Goal: Check status: Check status

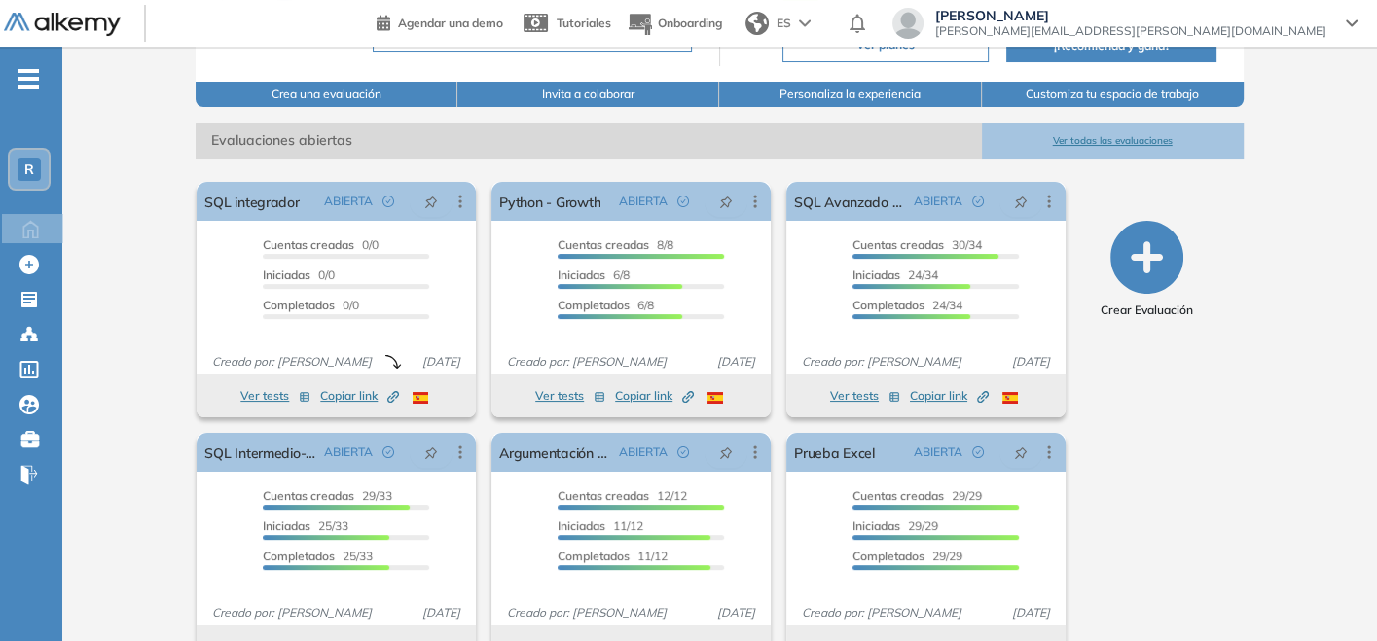
scroll to position [264, 0]
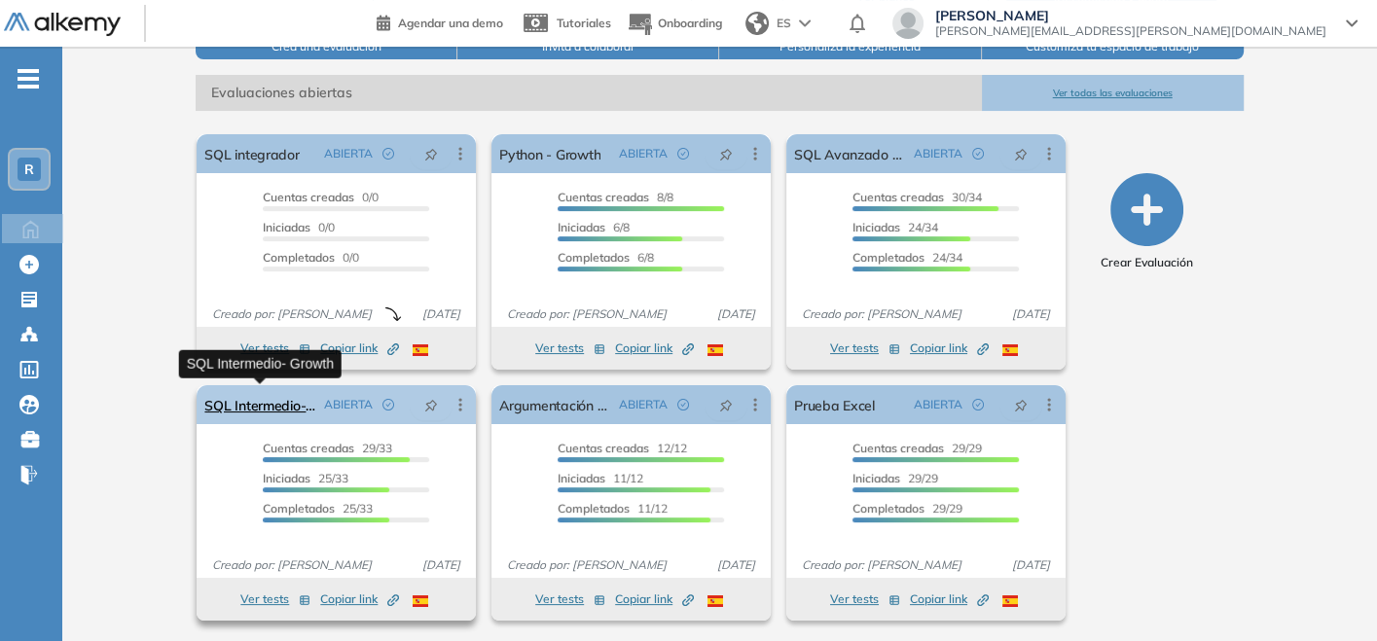
click at [305, 406] on link "SQL Intermedio- Growth" at bounding box center [260, 404] width 112 height 39
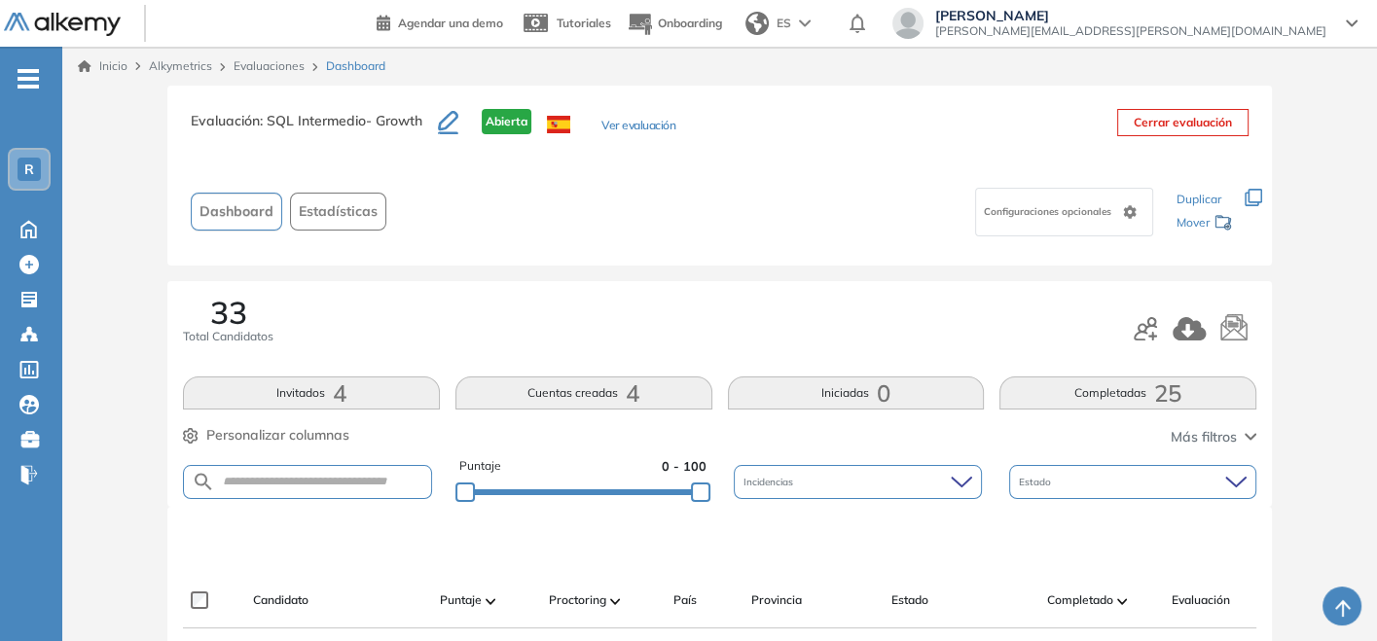
scroll to position [216, 0]
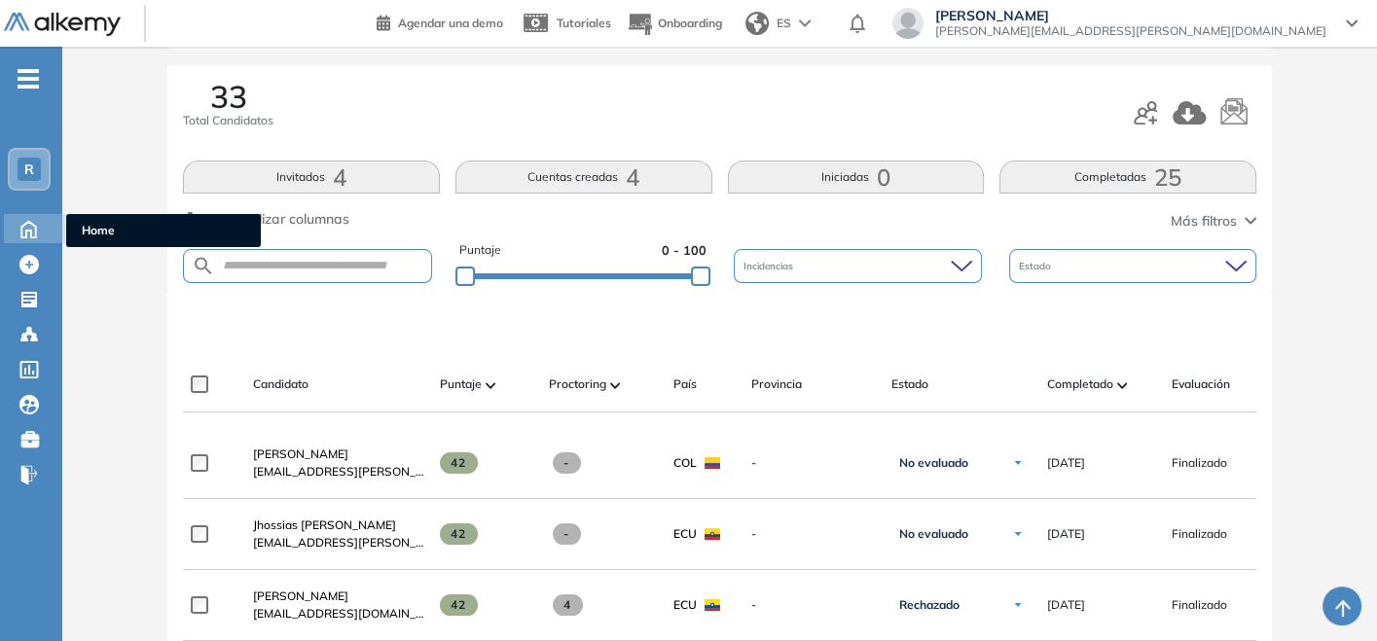
click at [25, 228] on icon at bounding box center [29, 227] width 34 height 23
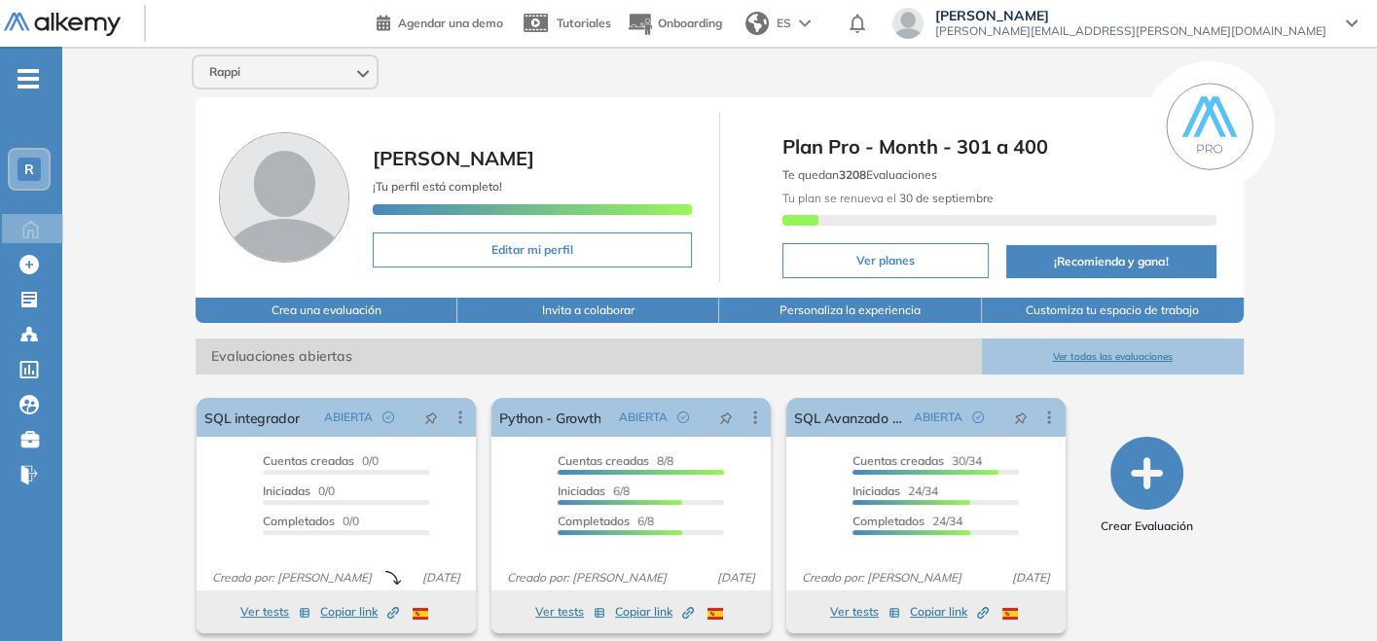
scroll to position [264, 0]
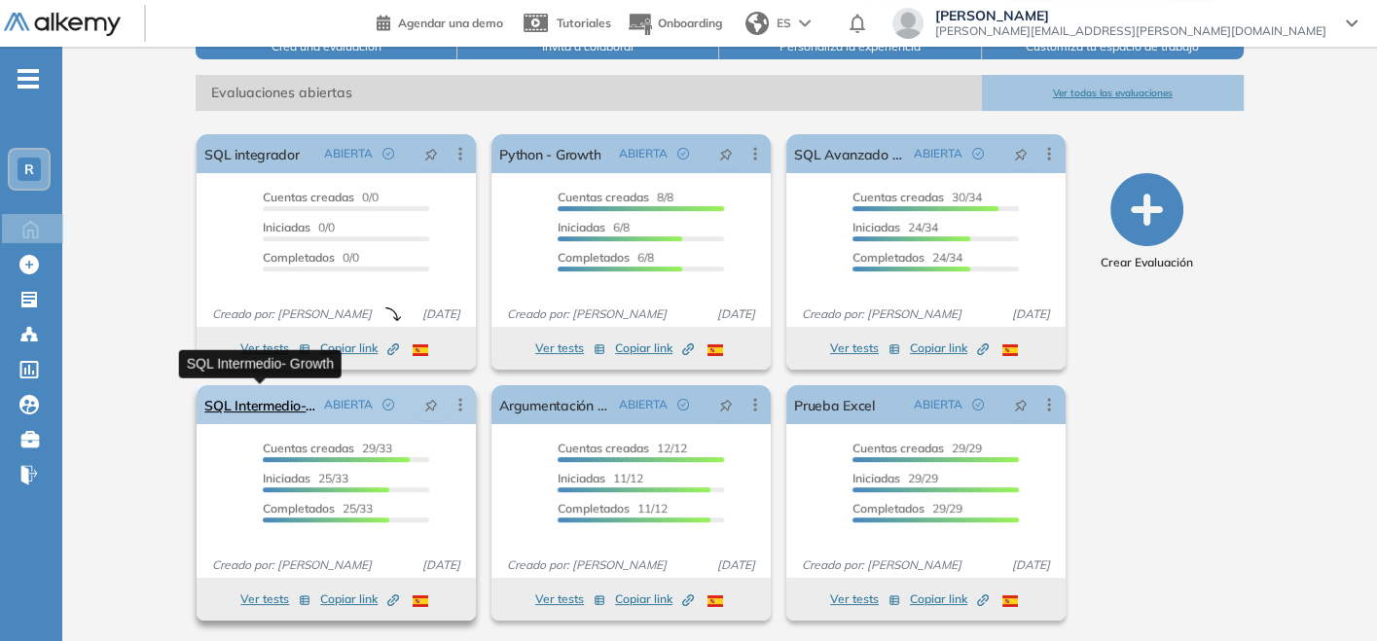
click at [297, 395] on link "SQL Intermedio- Growth" at bounding box center [260, 404] width 112 height 39
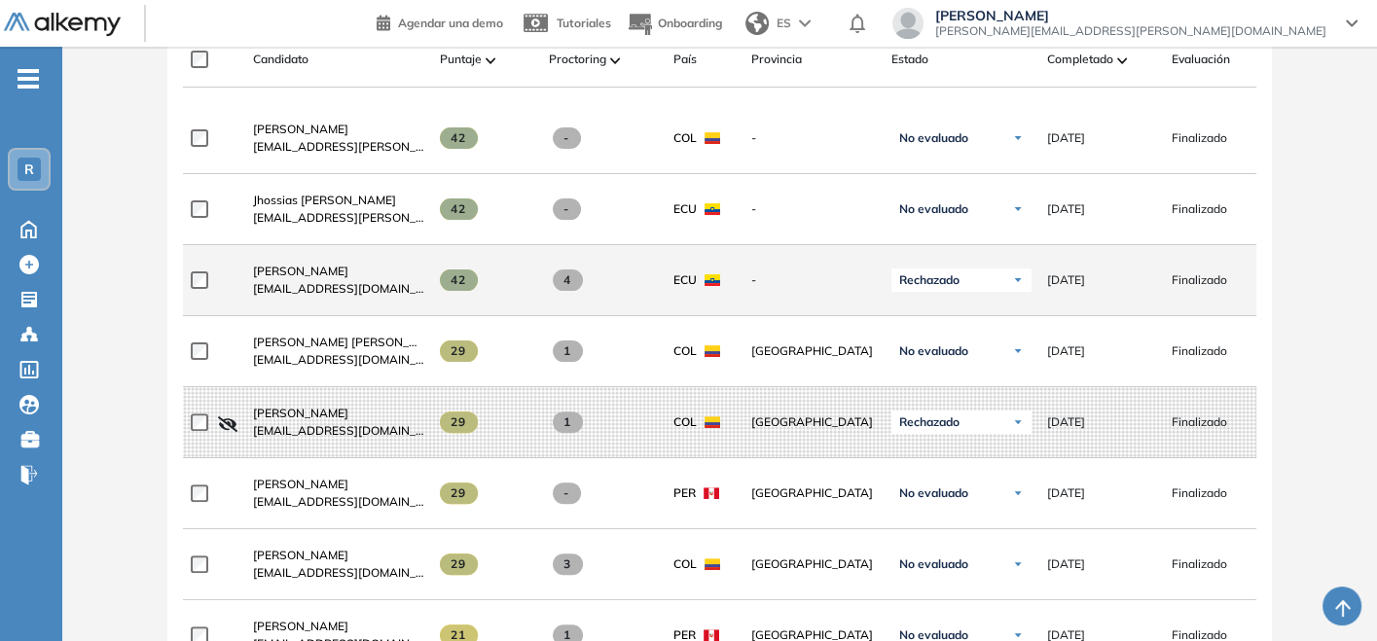
scroll to position [540, 0]
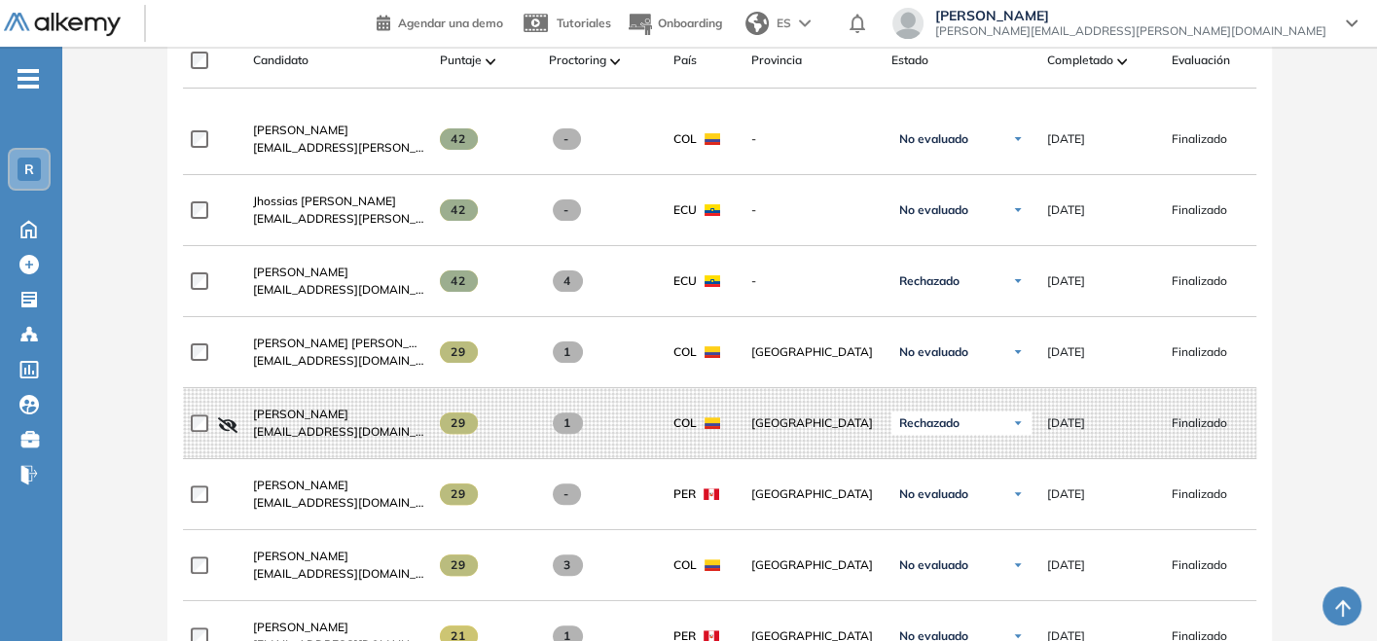
click at [1118, 59] on img at bounding box center [1122, 61] width 10 height 6
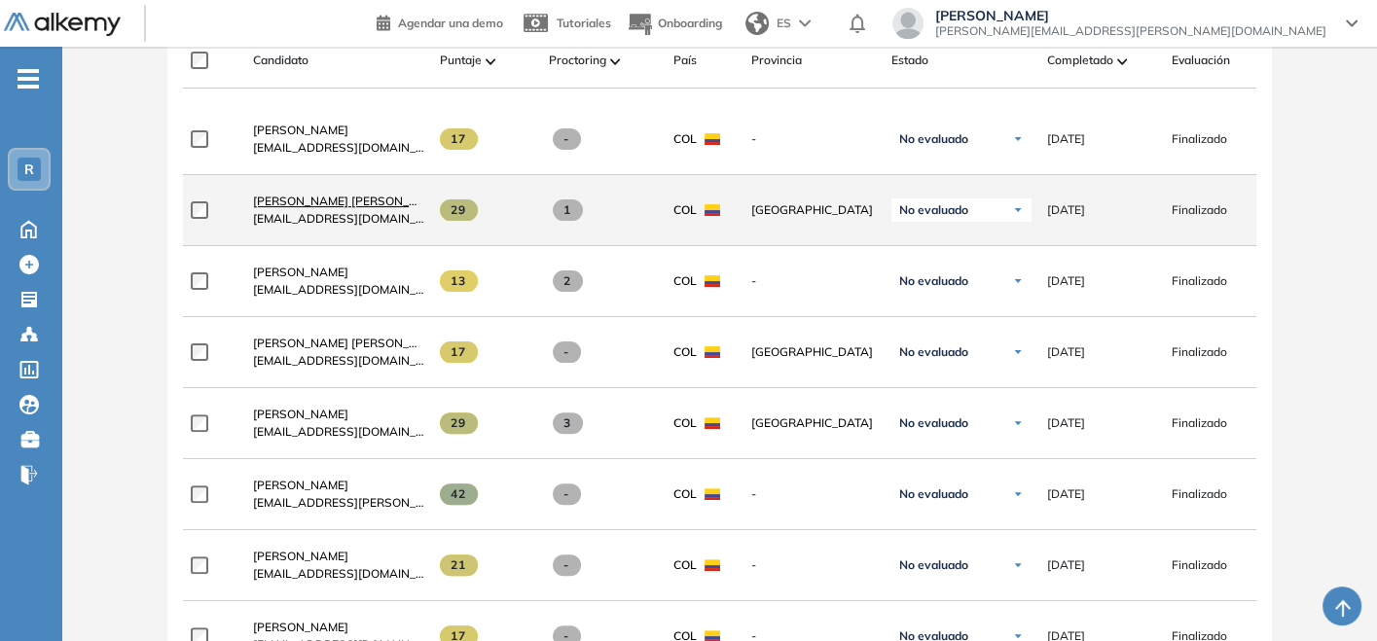
click at [332, 203] on span "[PERSON_NAME] [PERSON_NAME]" at bounding box center [350, 201] width 194 height 15
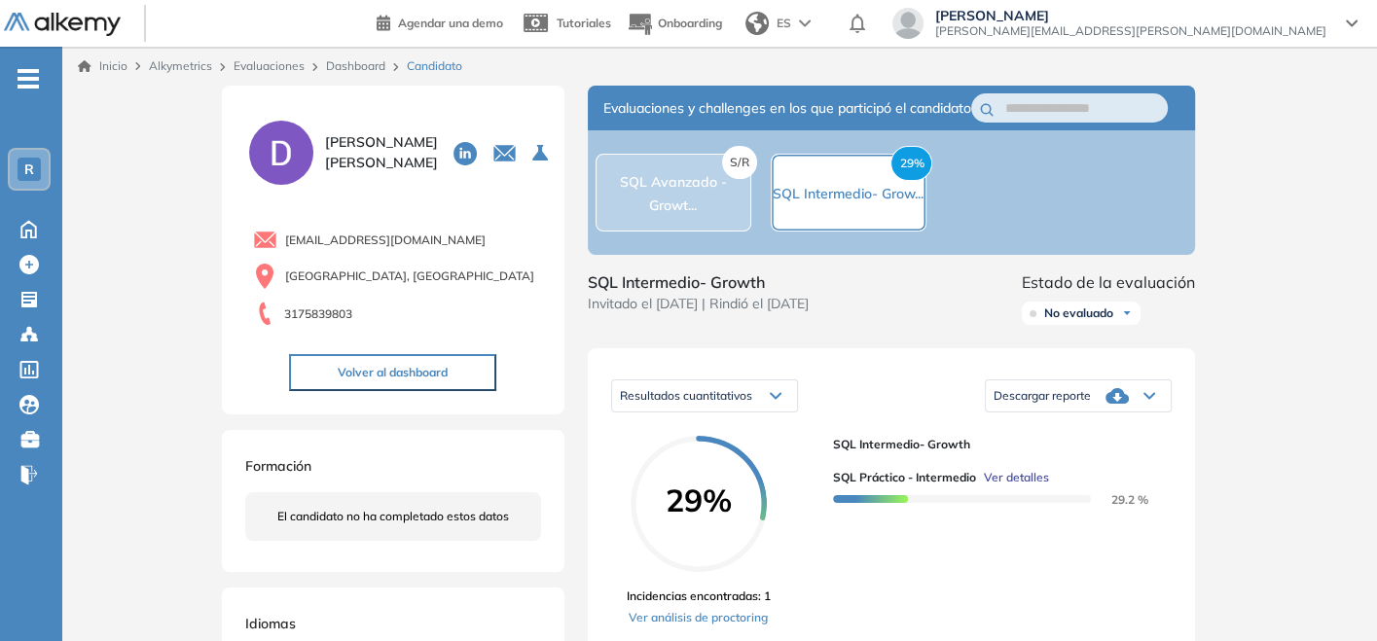
click at [644, 216] on div "S/R SQL Avanzado - Growt..." at bounding box center [673, 192] width 154 height 47
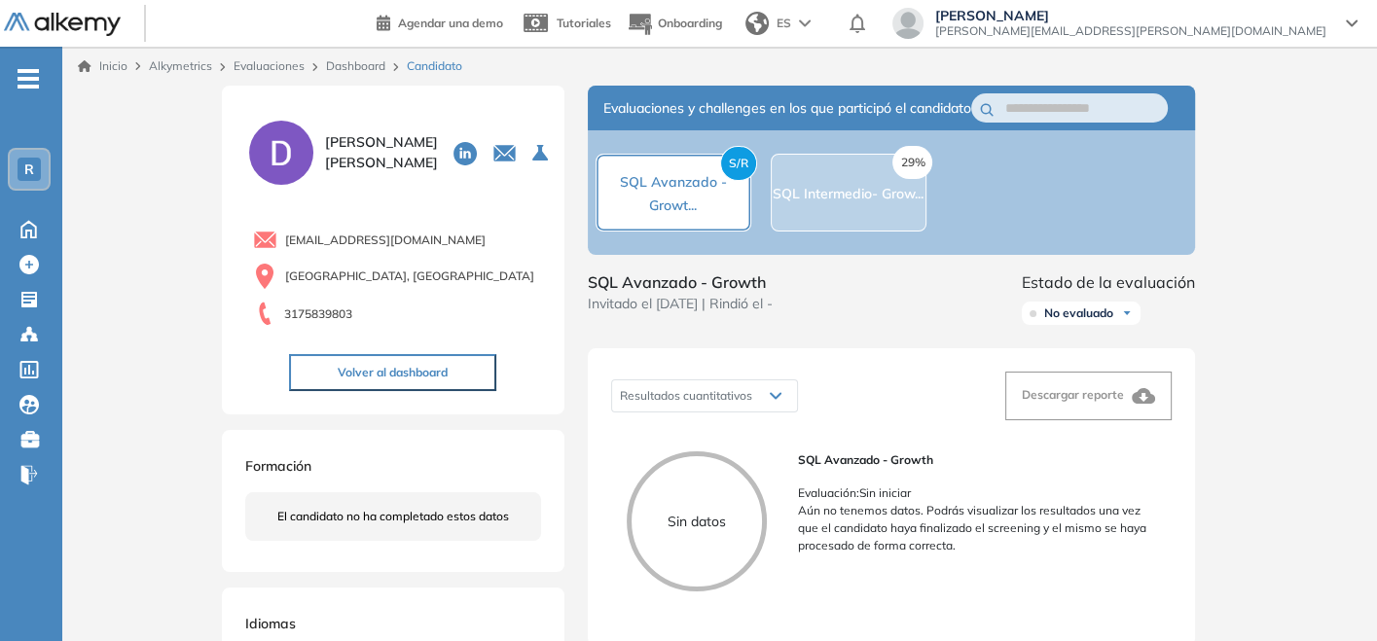
click at [336, 72] on link "Dashboard" at bounding box center [355, 65] width 59 height 15
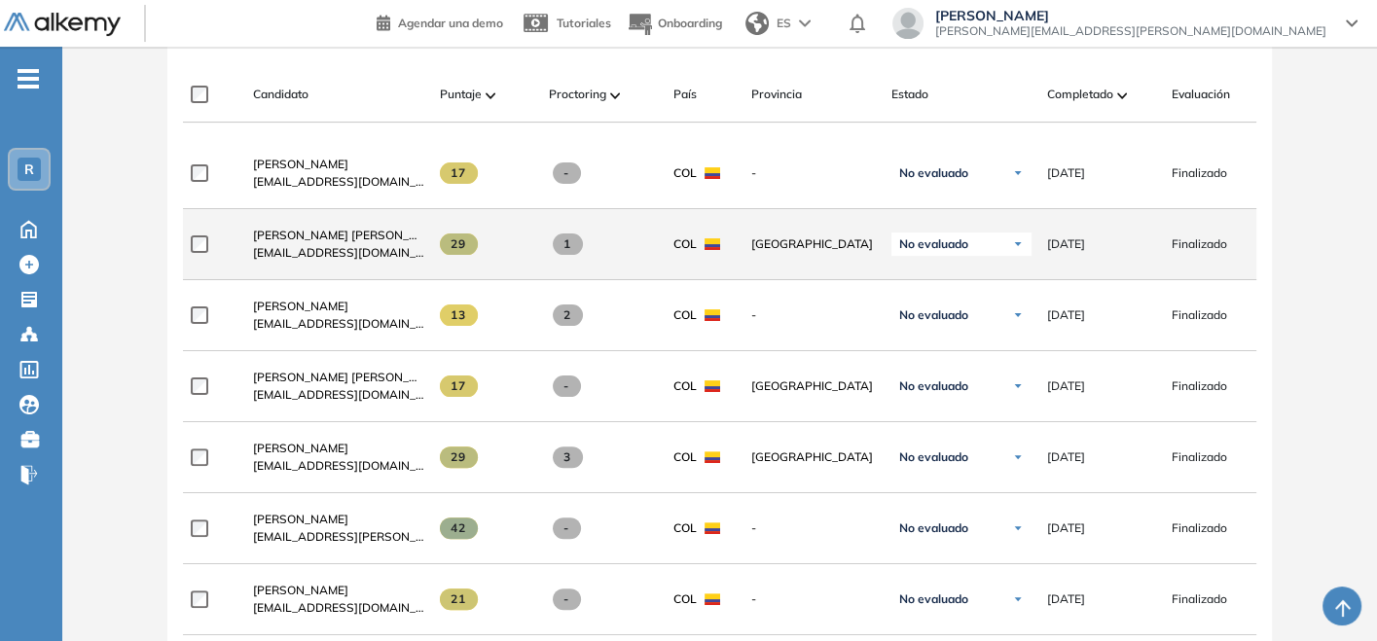
scroll to position [540, 0]
